Goal: Task Accomplishment & Management: Use online tool/utility

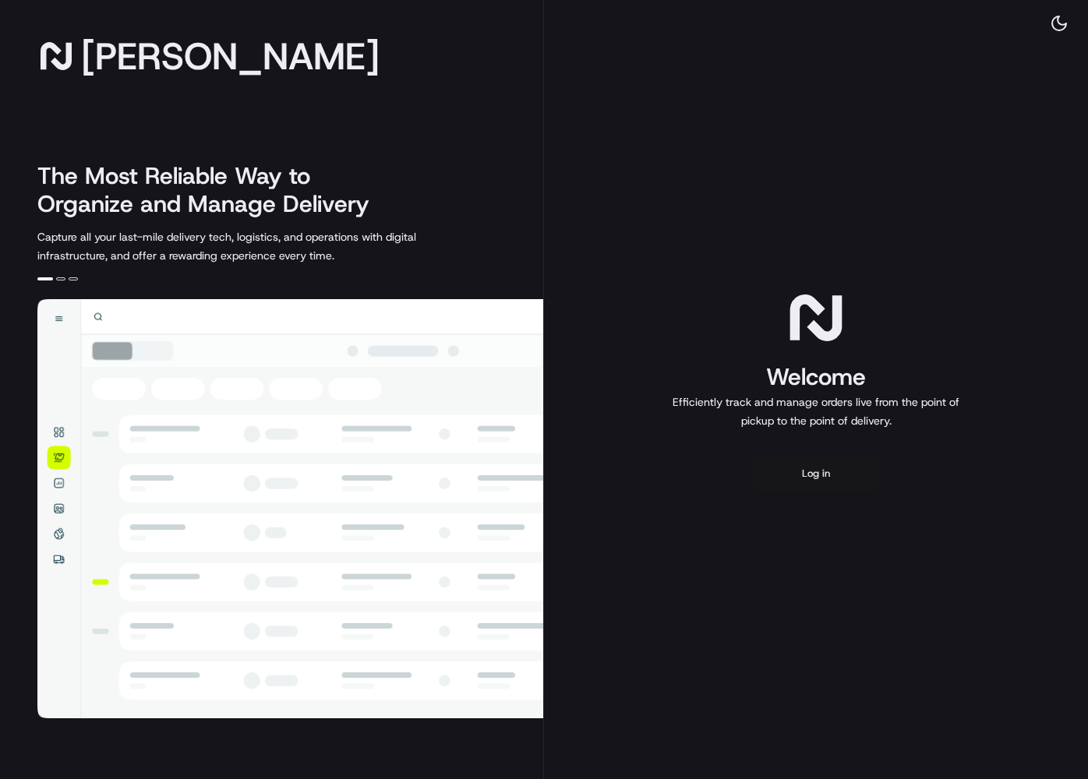
click at [814, 485] on button "Log in" at bounding box center [816, 473] width 125 height 37
